Goal: Book appointment/travel/reservation

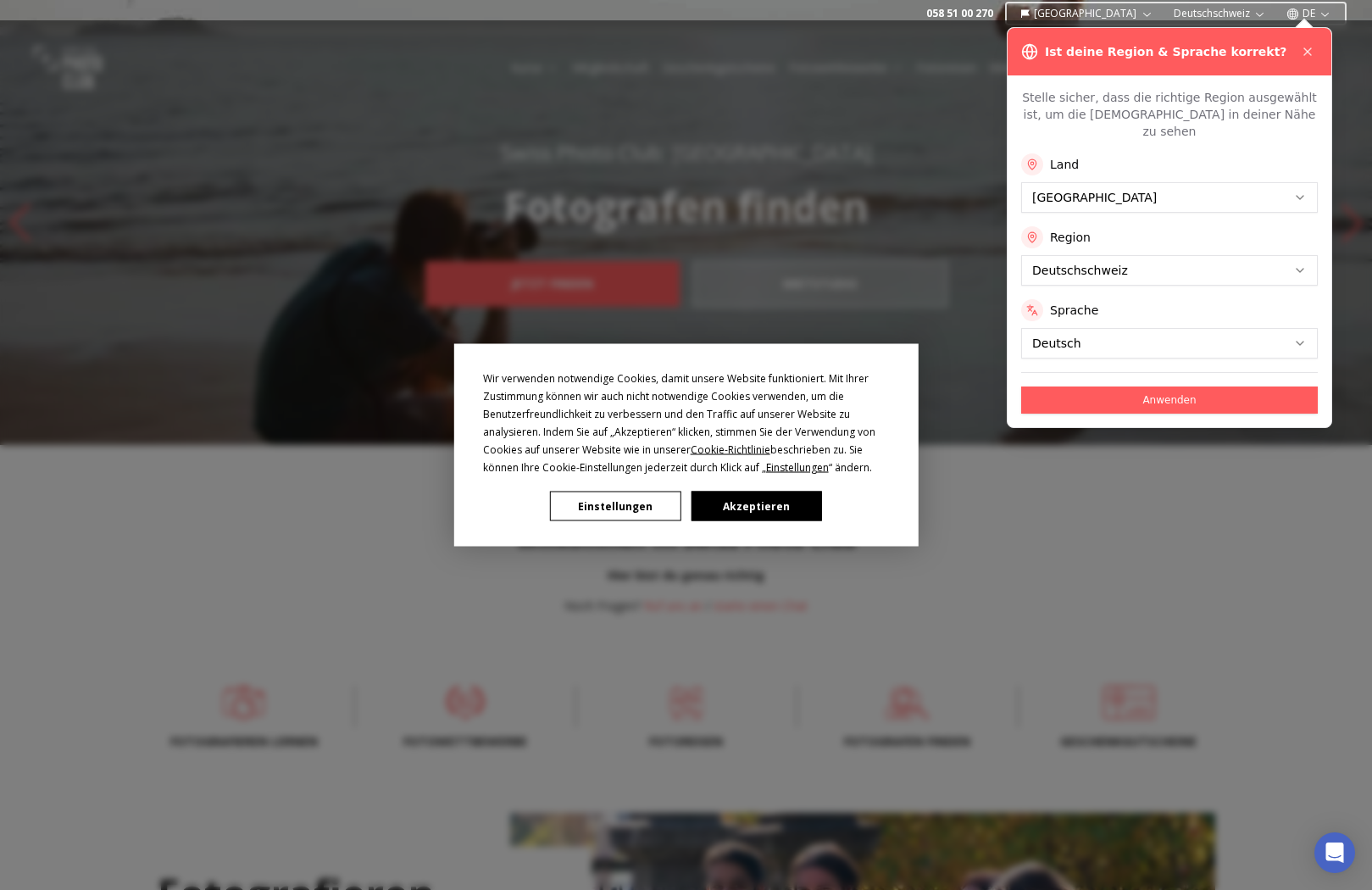
click at [1308, 48] on div "Wir verwenden notwendige Cookies, damit unsere Website funktioniert. Mit Ihrer …" at bounding box center [686, 445] width 1372 height 890
click at [1304, 52] on div "Wir verwenden notwendige Cookies, damit unsere Website funktioniert. Mit Ihrer …" at bounding box center [686, 445] width 1372 height 890
click at [1086, 185] on div "Wir verwenden notwendige Cookies, damit unsere Website funktioniert. Mit Ihrer …" at bounding box center [686, 445] width 1372 height 890
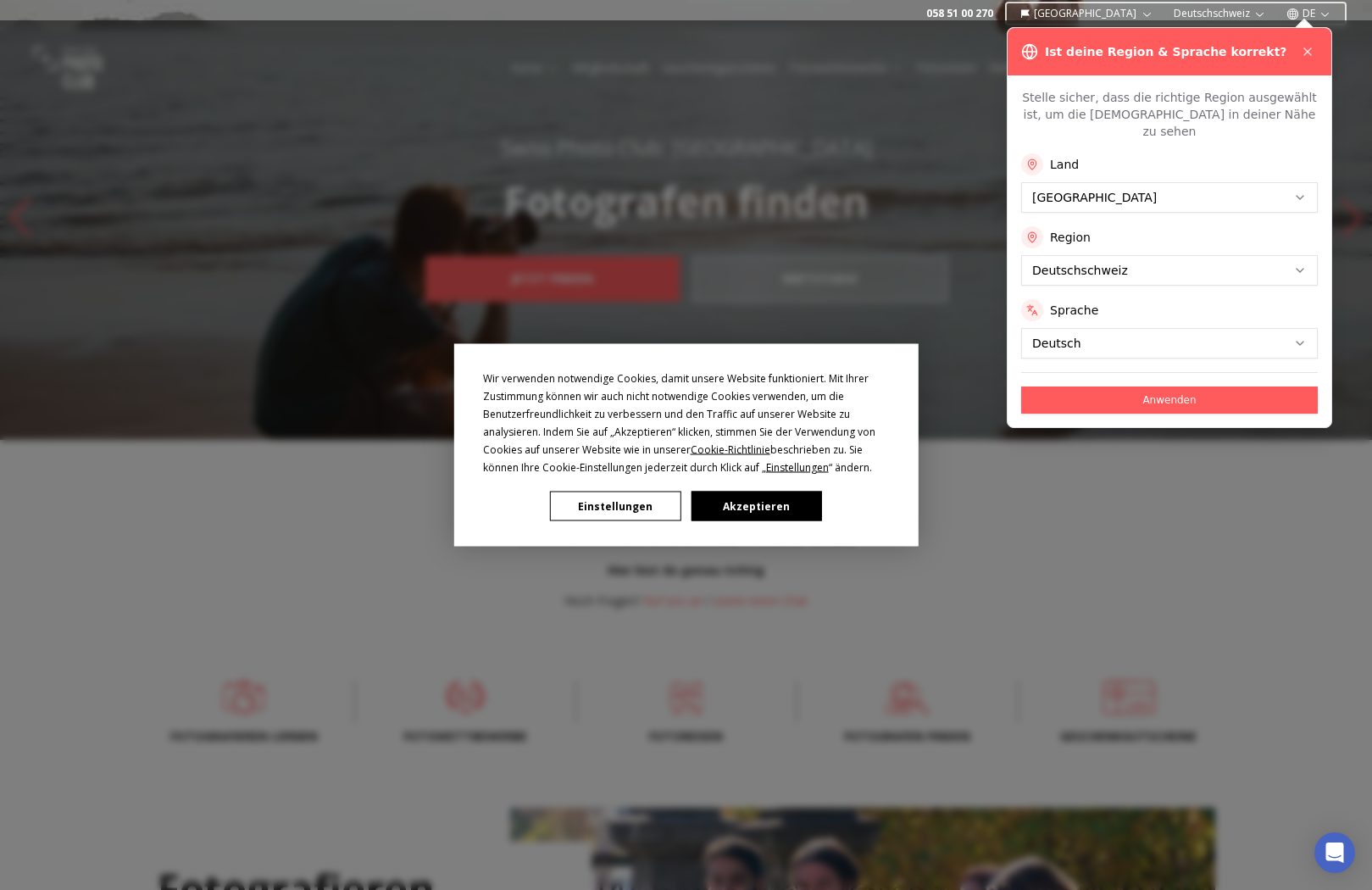
scroll to position [8, 0]
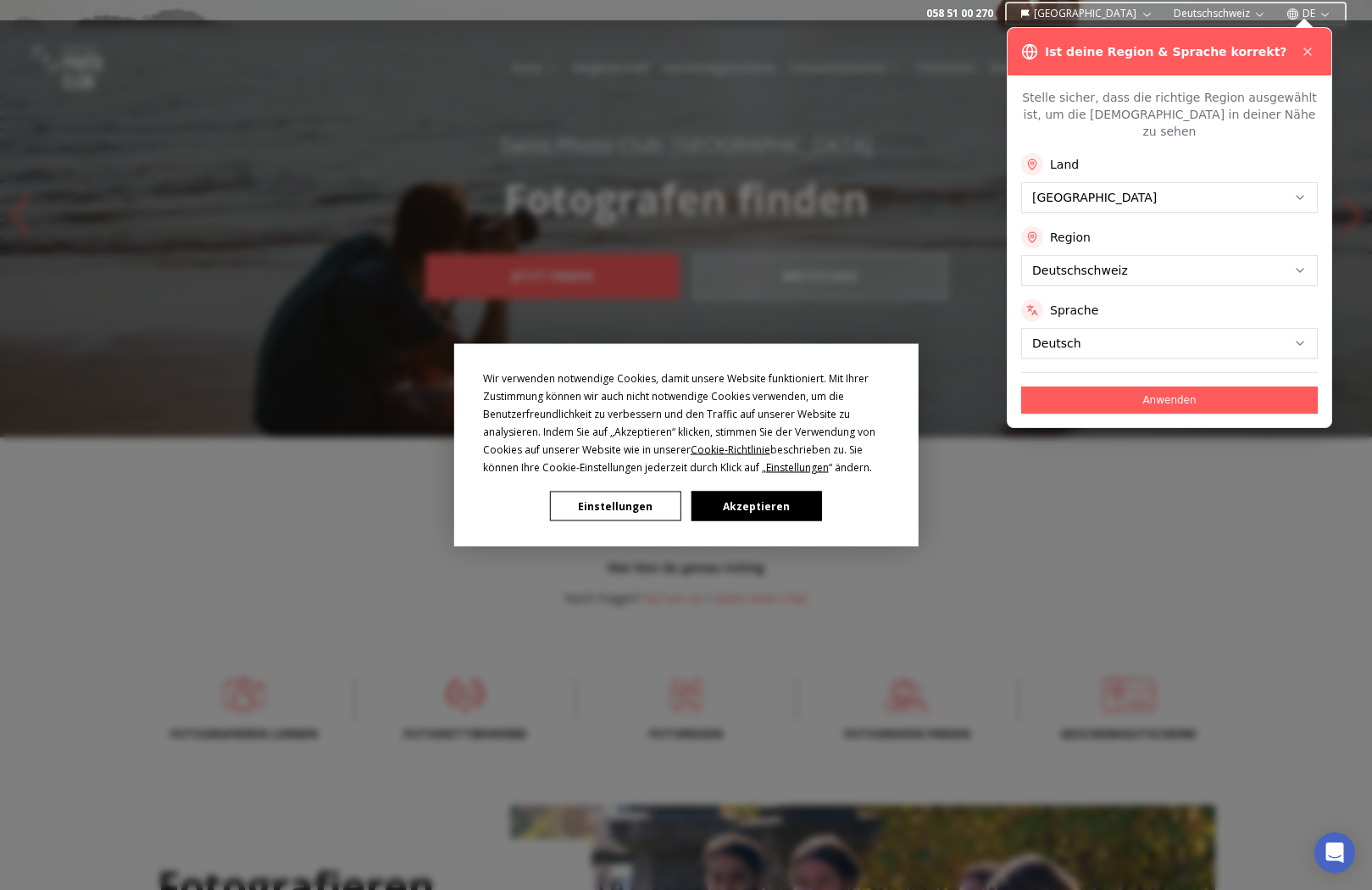
click at [1058, 180] on div "Wir verwenden notwendige Cookies, damit unsere Website funktioniert. Mit Ihrer …" at bounding box center [686, 445] width 1372 height 890
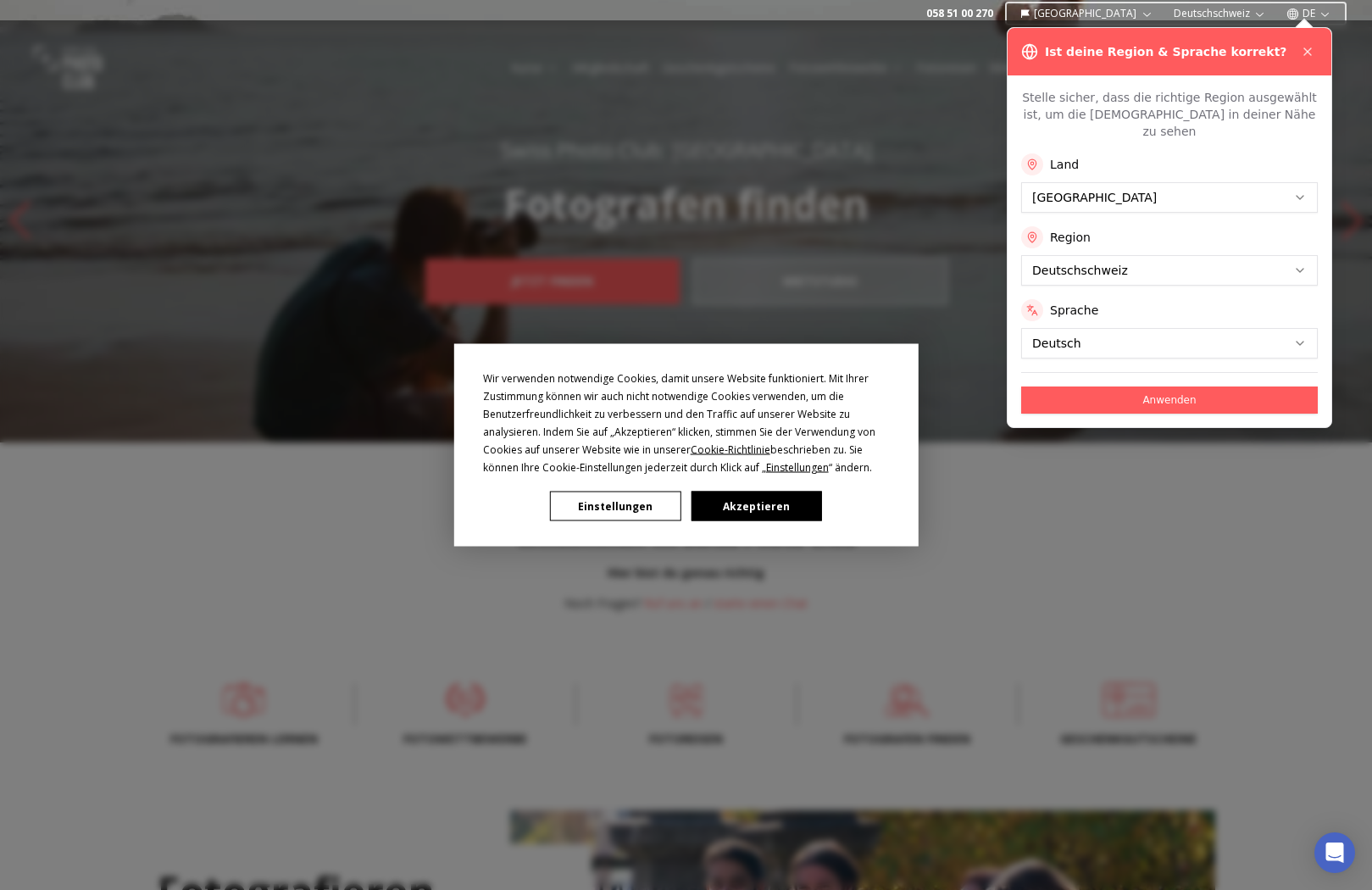
click at [730, 505] on button "Akzeptieren" at bounding box center [756, 506] width 131 height 29
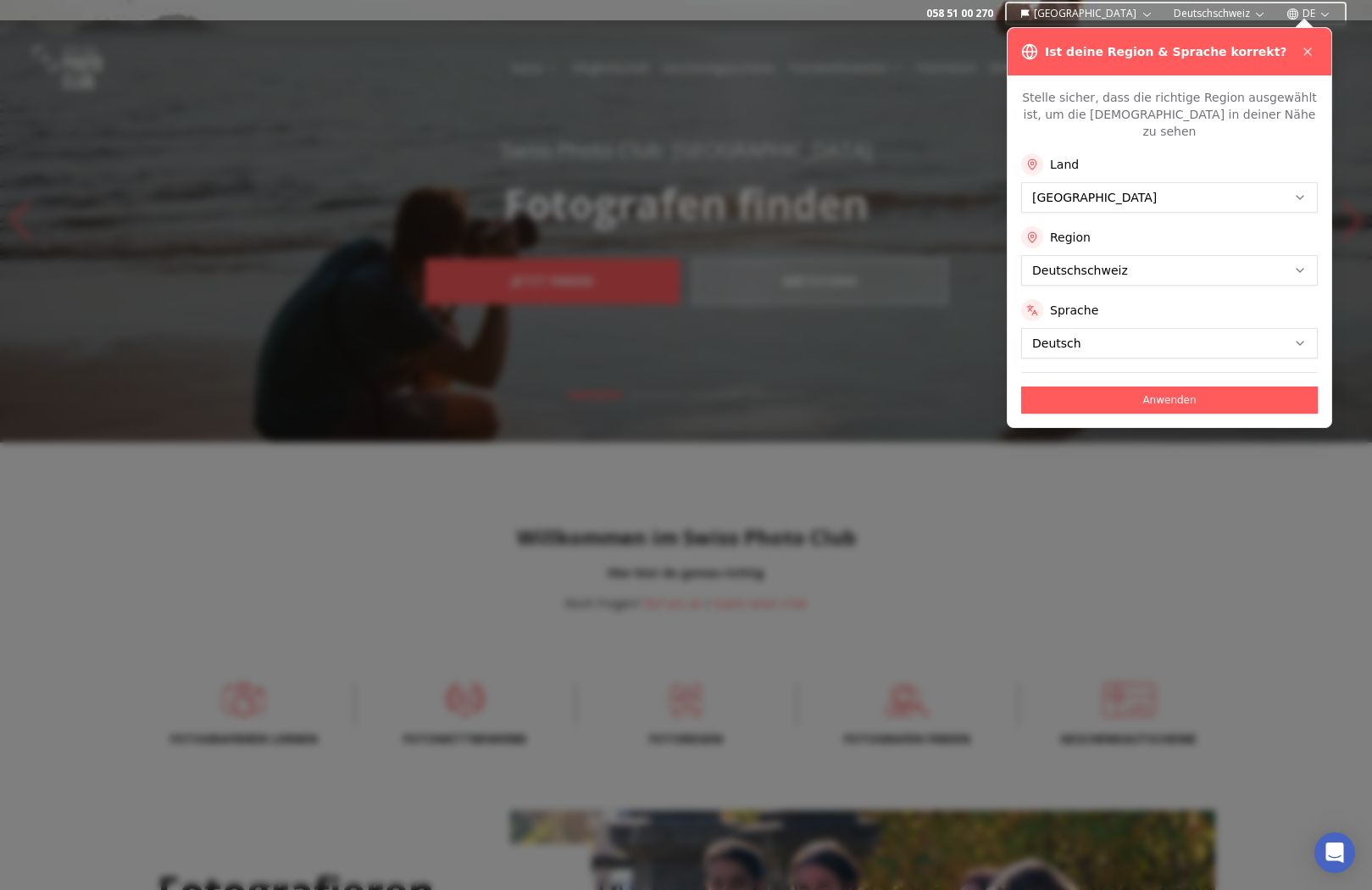
scroll to position [3, 0]
click at [1050, 387] on button "Anwenden" at bounding box center [1169, 400] width 296 height 27
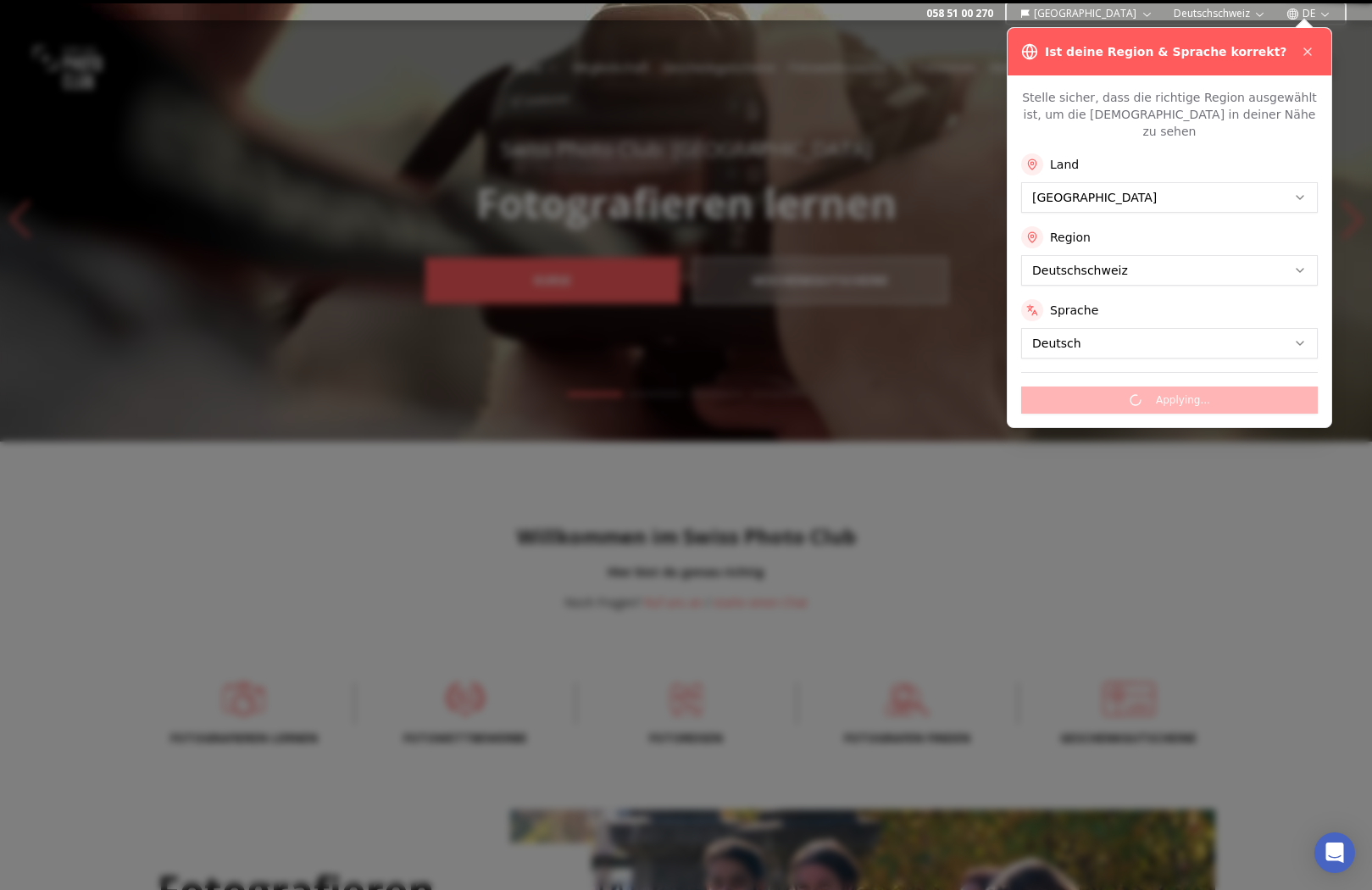
scroll to position [0, 0]
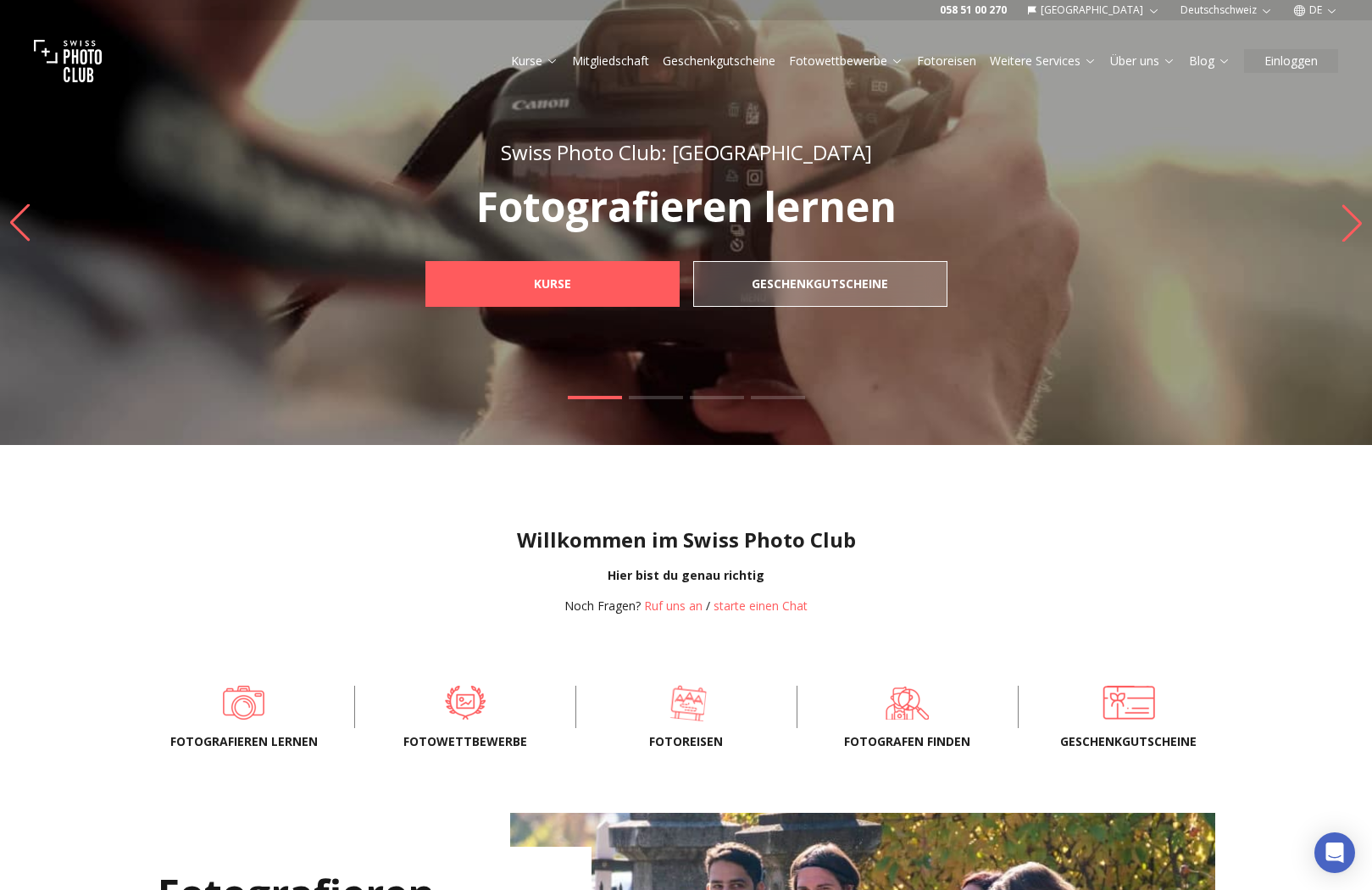
click at [713, 699] on span at bounding box center [687, 702] width 169 height 51
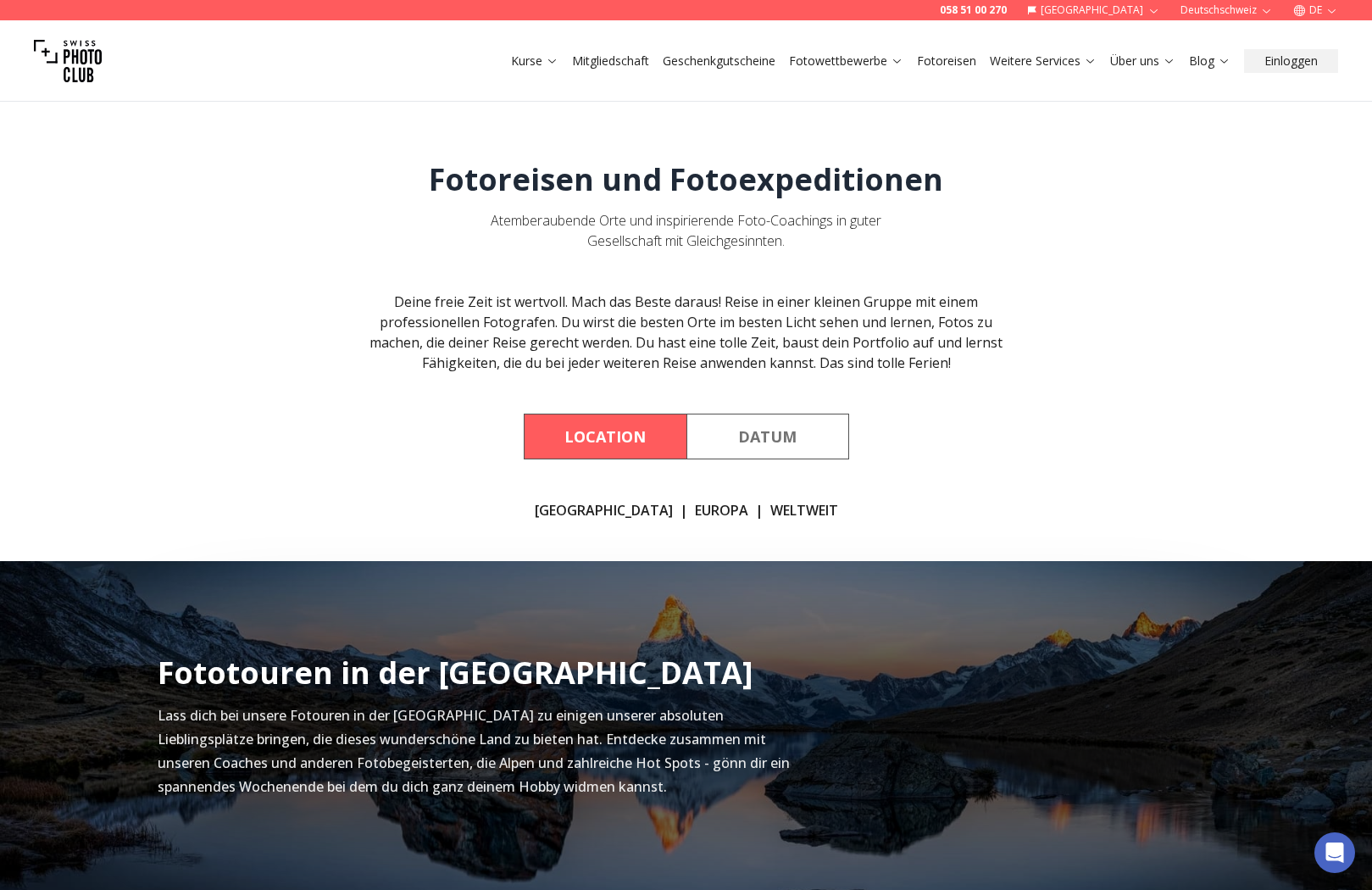
click at [771, 508] on link "WELTWEIT" at bounding box center [804, 510] width 68 height 20
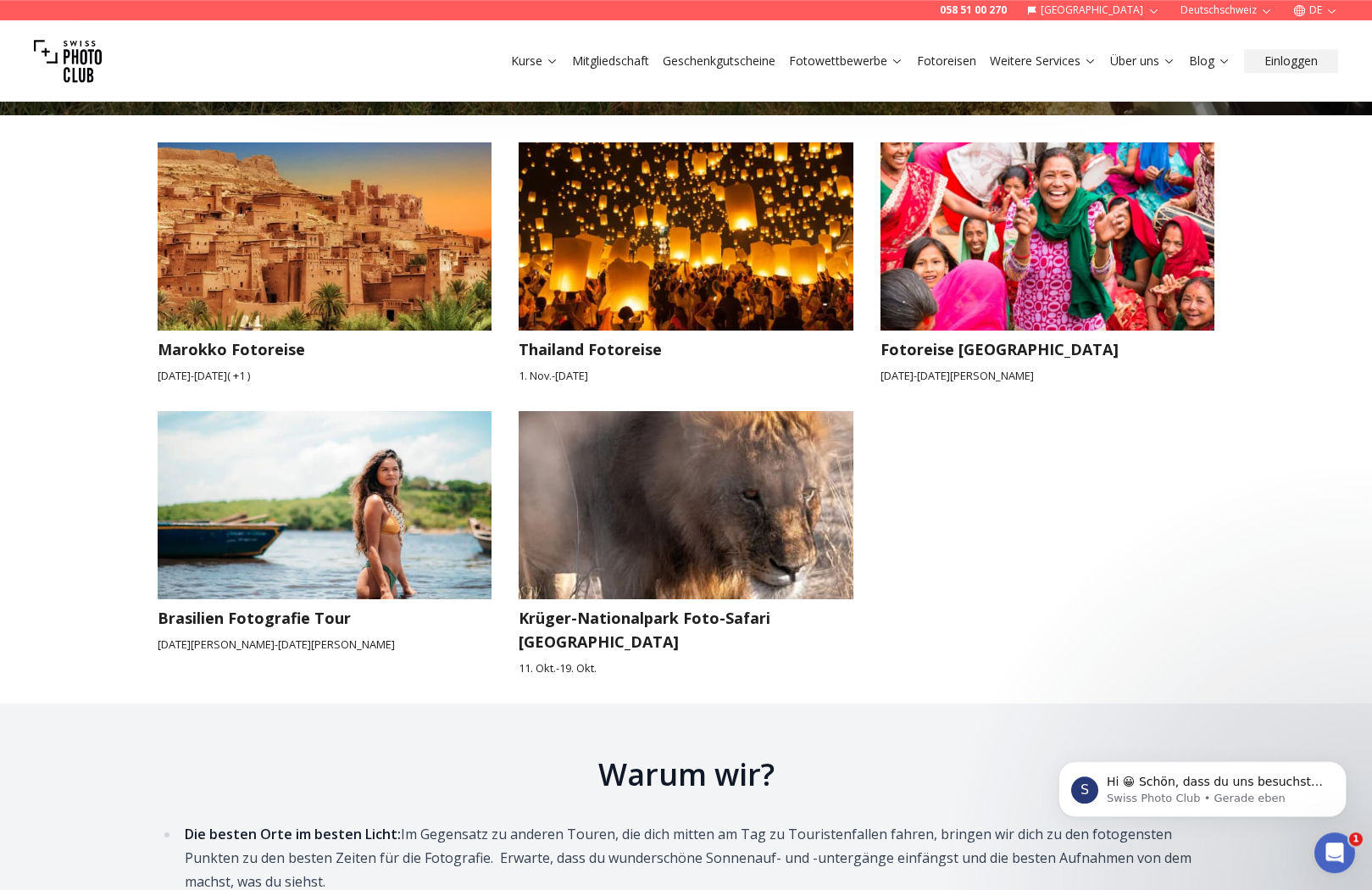
drag, startPoint x: 1348, startPoint y: 485, endPoint x: 1276, endPoint y: 605, distance: 139.9
click at [1275, 620] on div "Fotoreisen weltweit Für abenteuerlustige Reisefreunde, die etwas mehr Zeit zur …" at bounding box center [686, 114] width 1372 height 1178
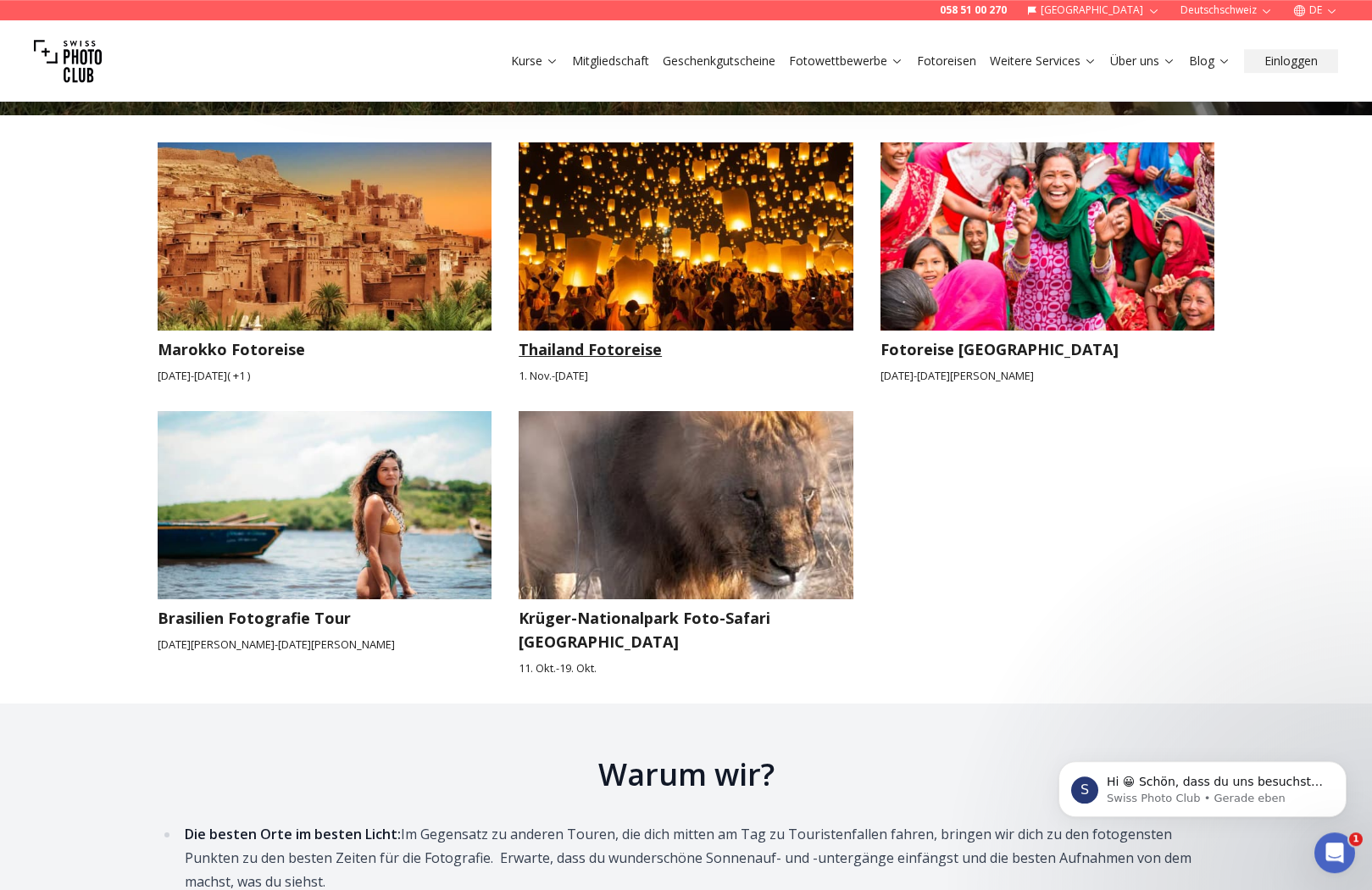
click at [673, 367] on small "[DATE] - [DATE]" at bounding box center [686, 375] width 335 height 16
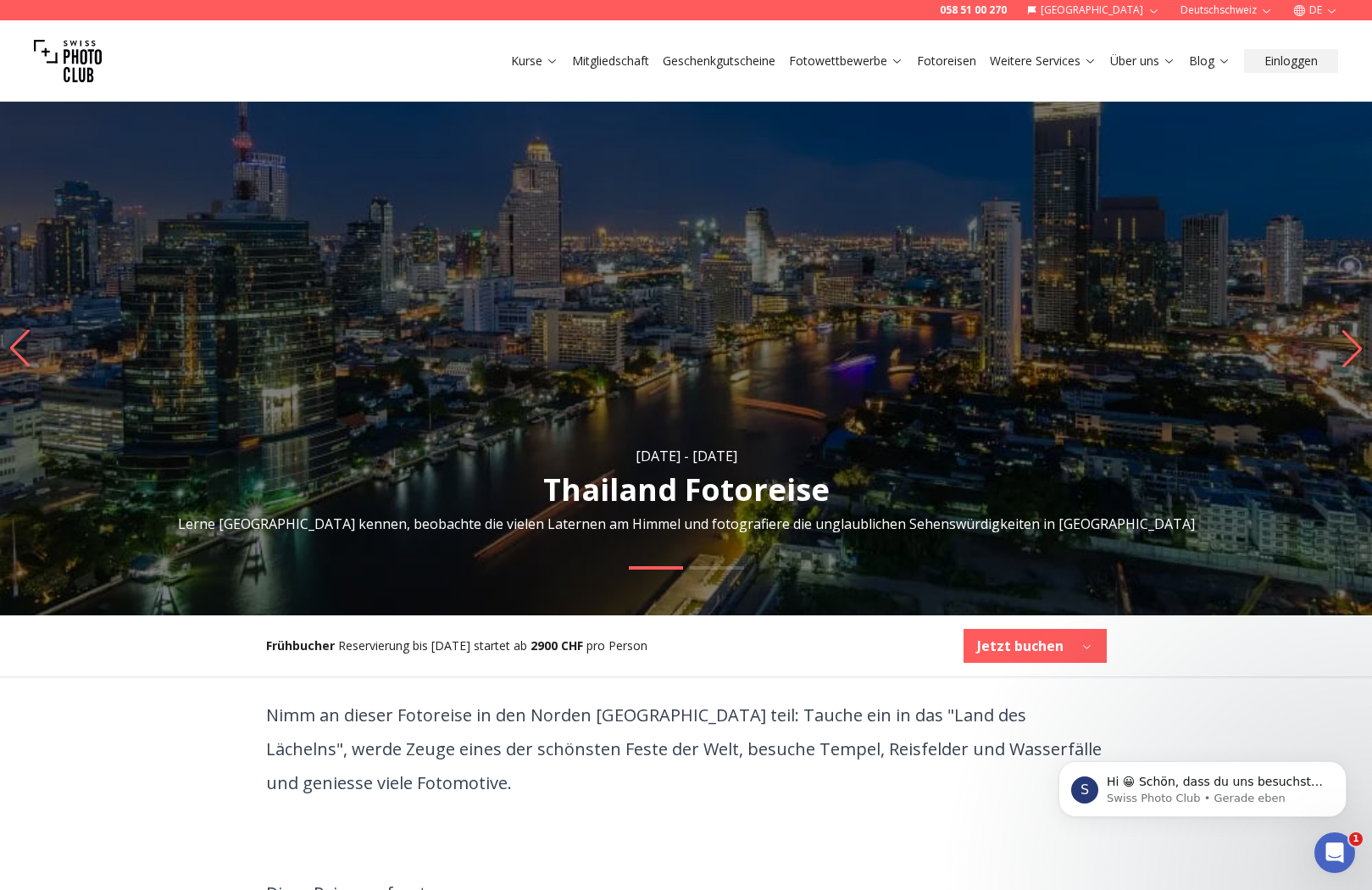
click at [732, 158] on img "1 / 2" at bounding box center [686, 348] width 1372 height 534
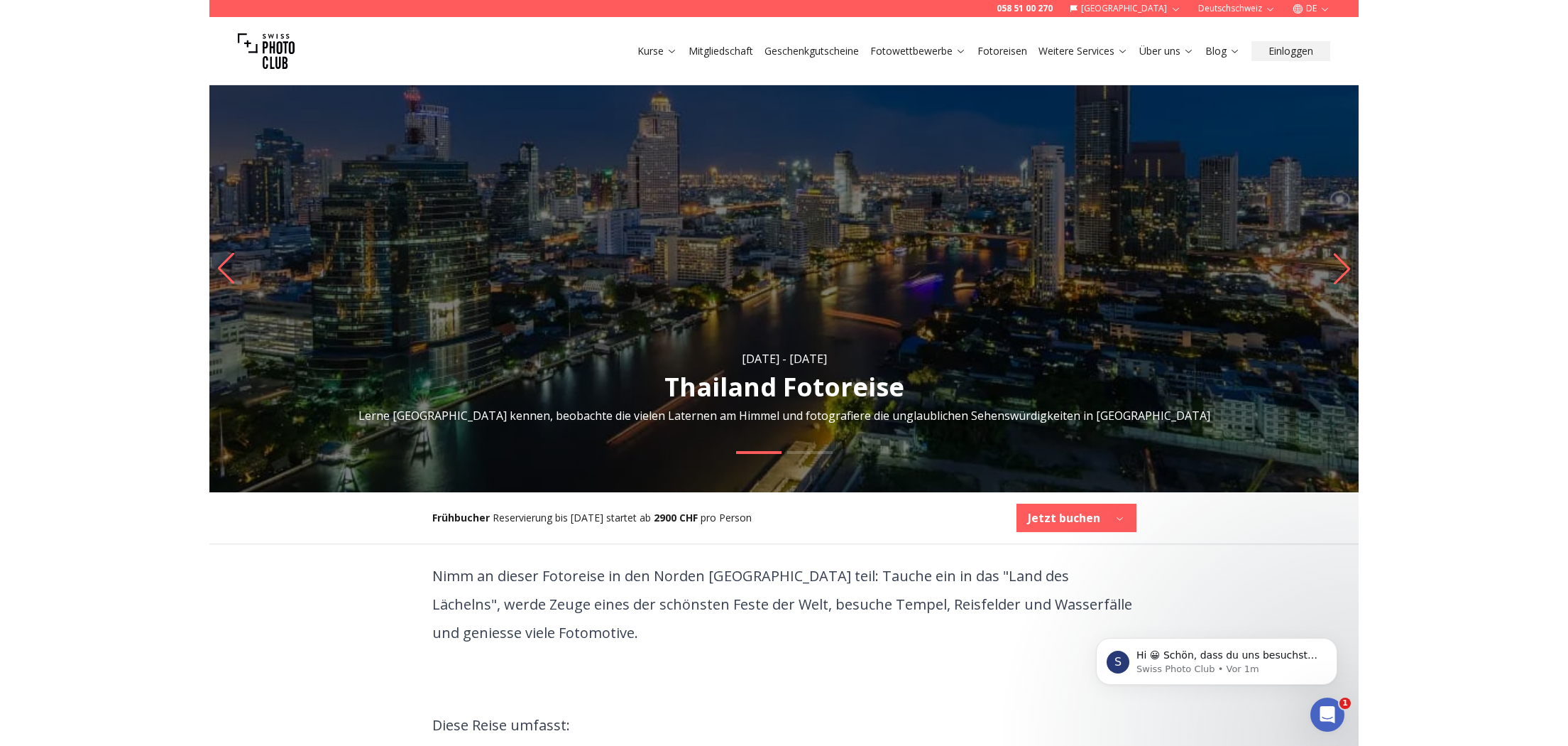
scroll to position [25, 0]
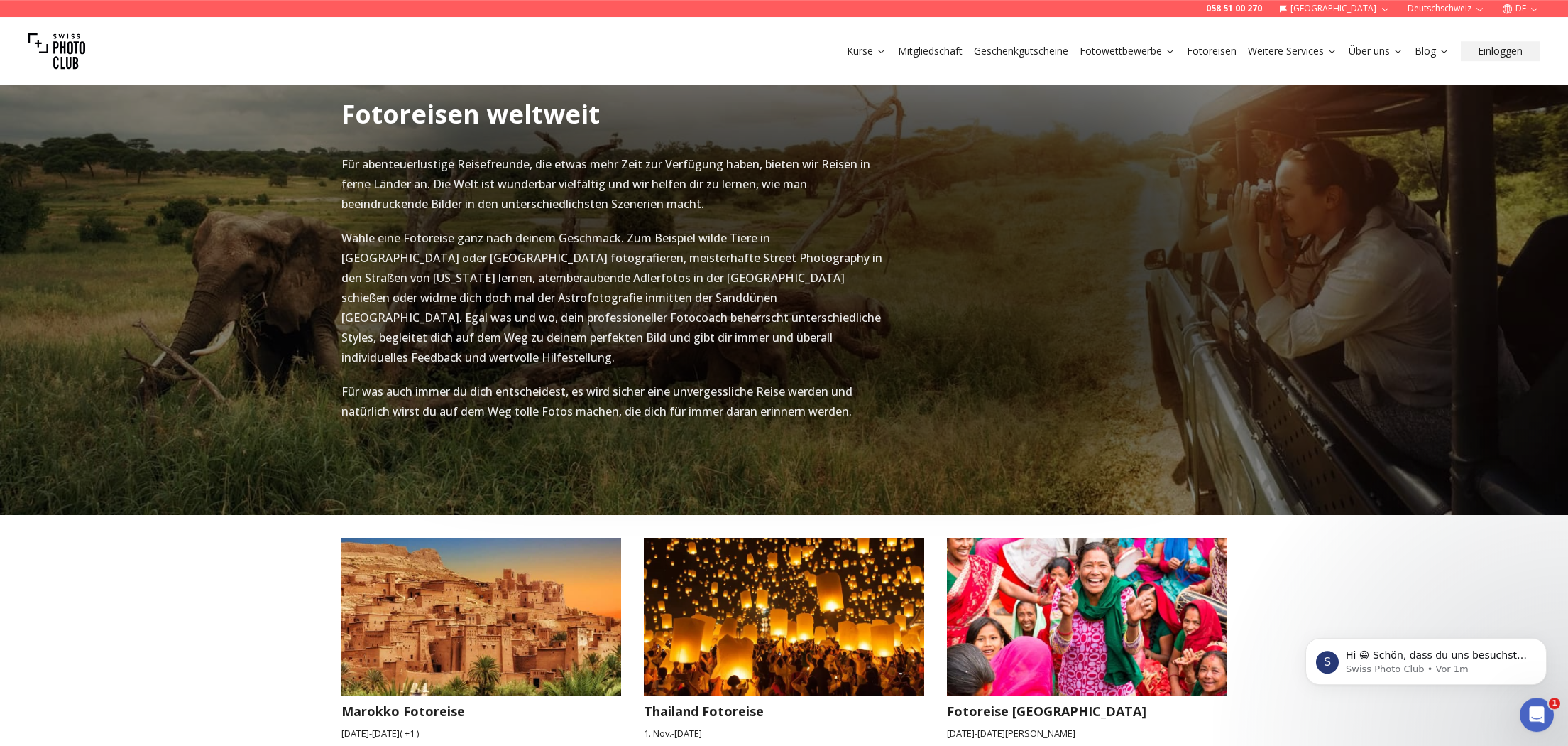
scroll to position [1856, 0]
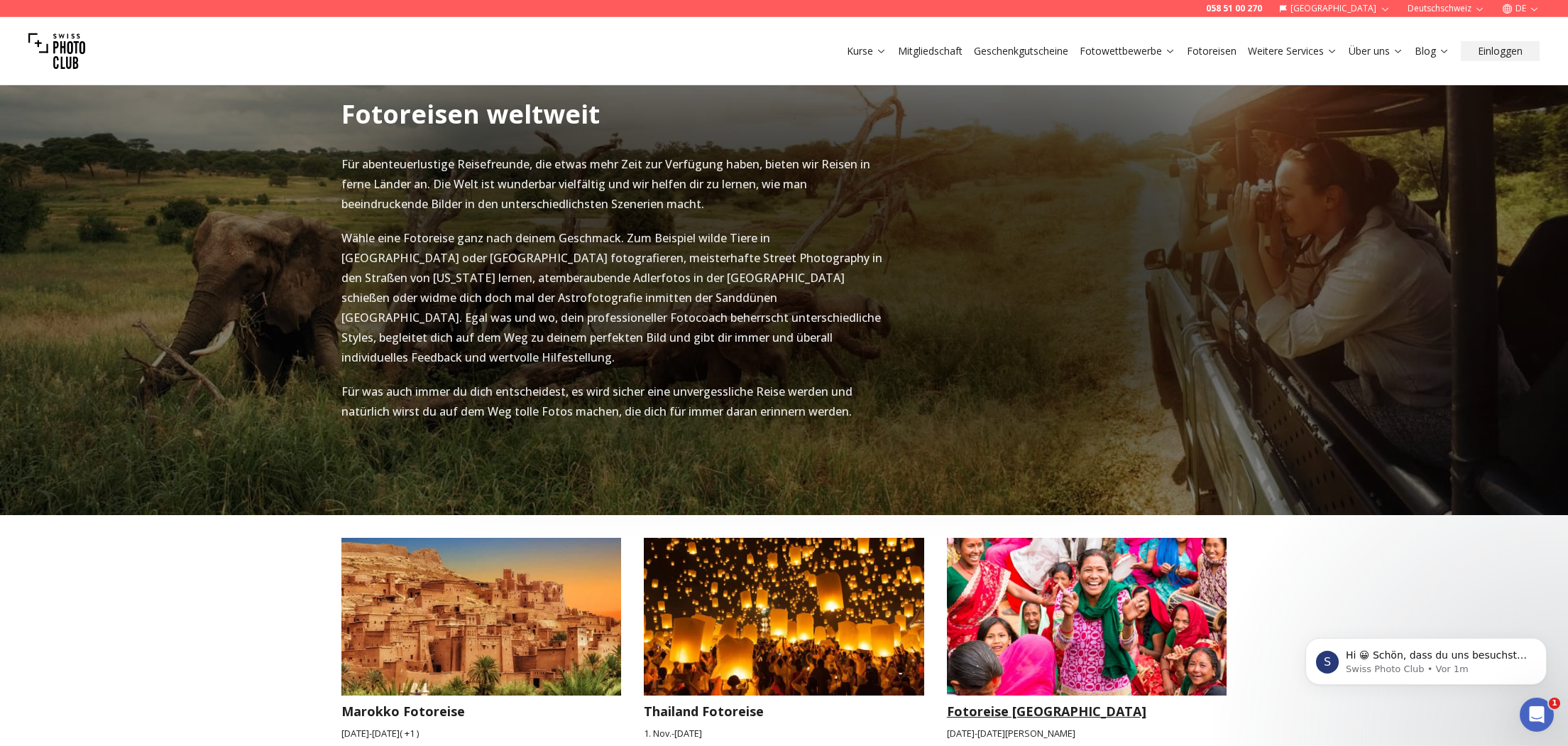
click at [1100, 567] on img at bounding box center [1087, 616] width 280 height 158
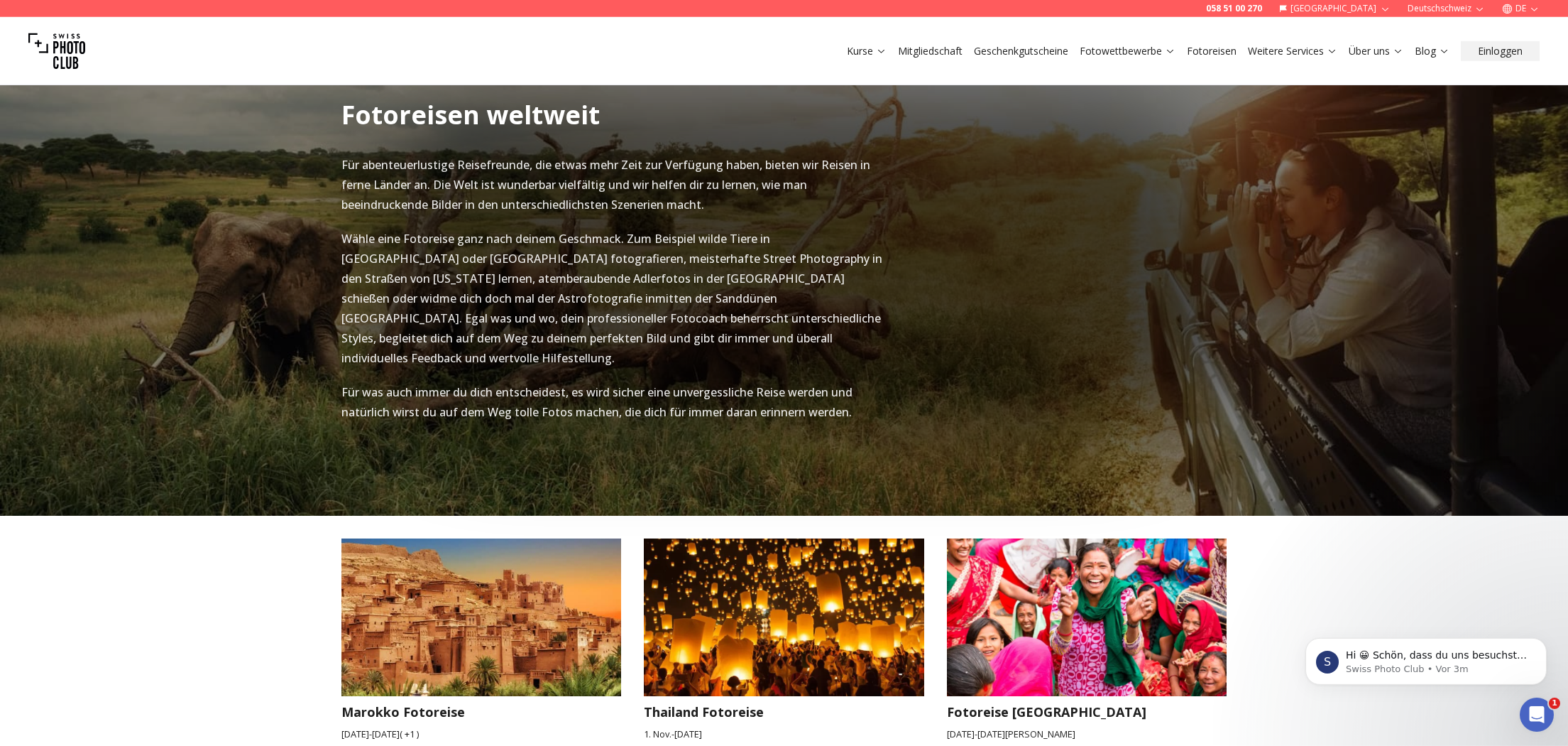
scroll to position [1856, 0]
